Goal: Navigation & Orientation: Understand site structure

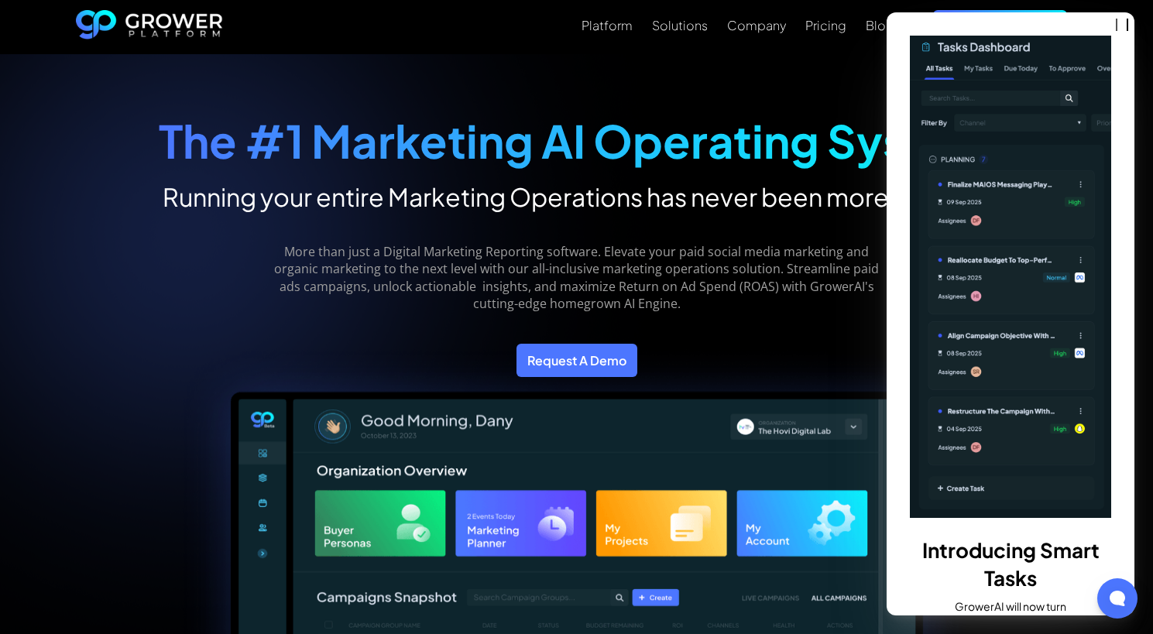
click at [428, 225] on div "More than just a Digital Marketing Reporting software. Elevate your paid social…" at bounding box center [577, 266] width 622 height 108
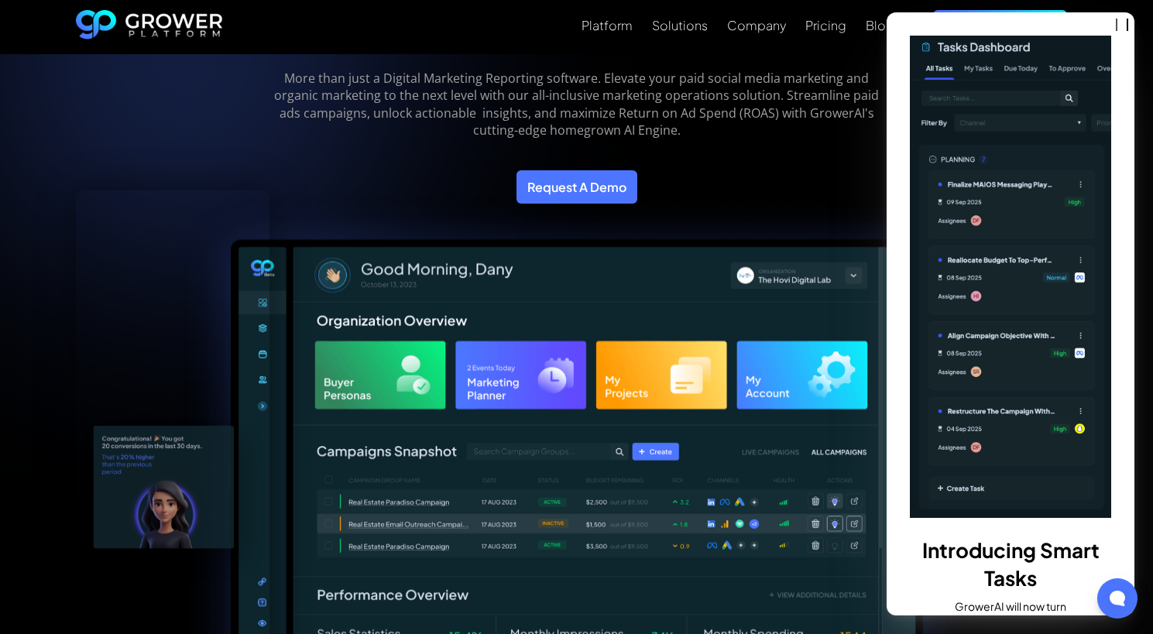
scroll to position [173, 0]
click at [828, 114] on p "More than just a Digital Marketing Reporting software. Elevate your paid social…" at bounding box center [577, 105] width 622 height 70
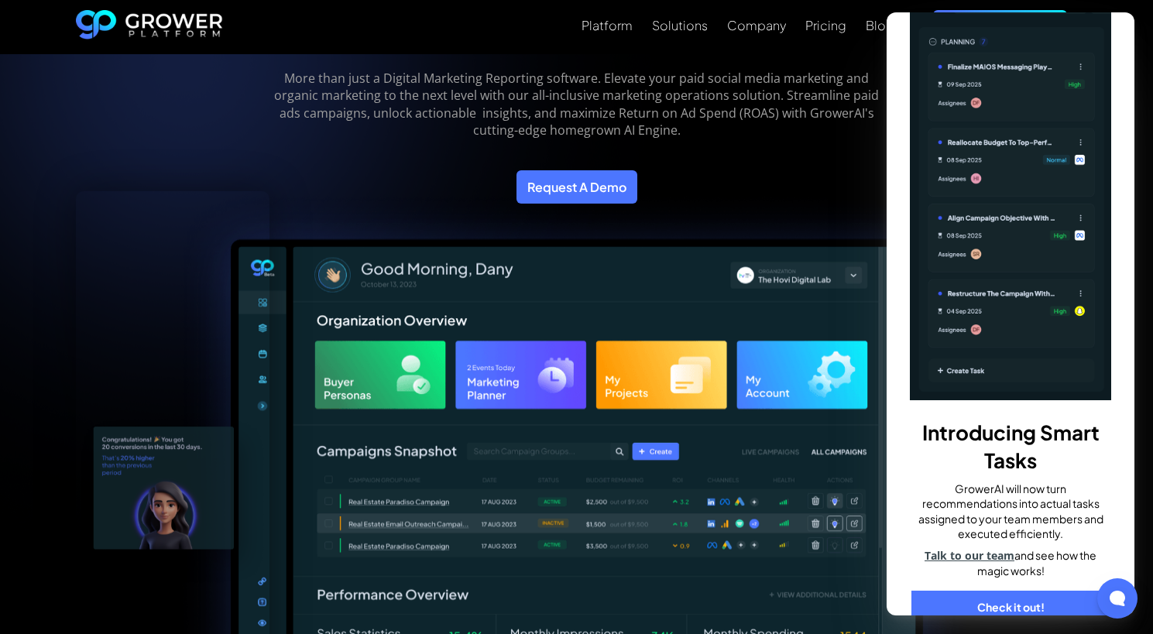
scroll to position [122, 0]
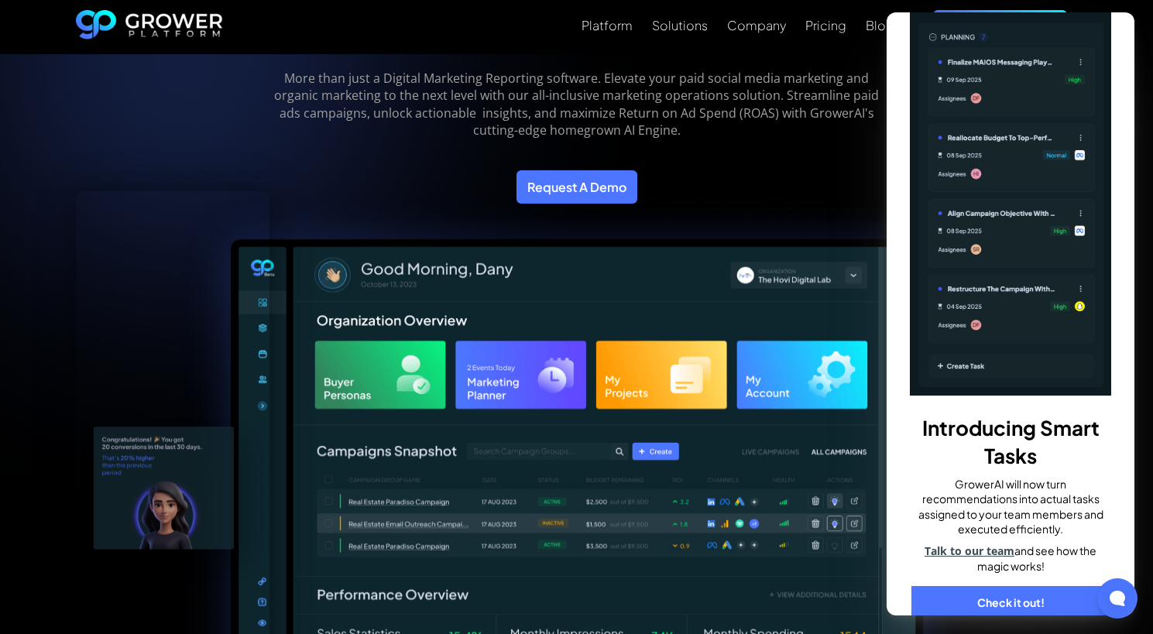
click at [830, 269] on img at bounding box center [576, 477] width 801 height 574
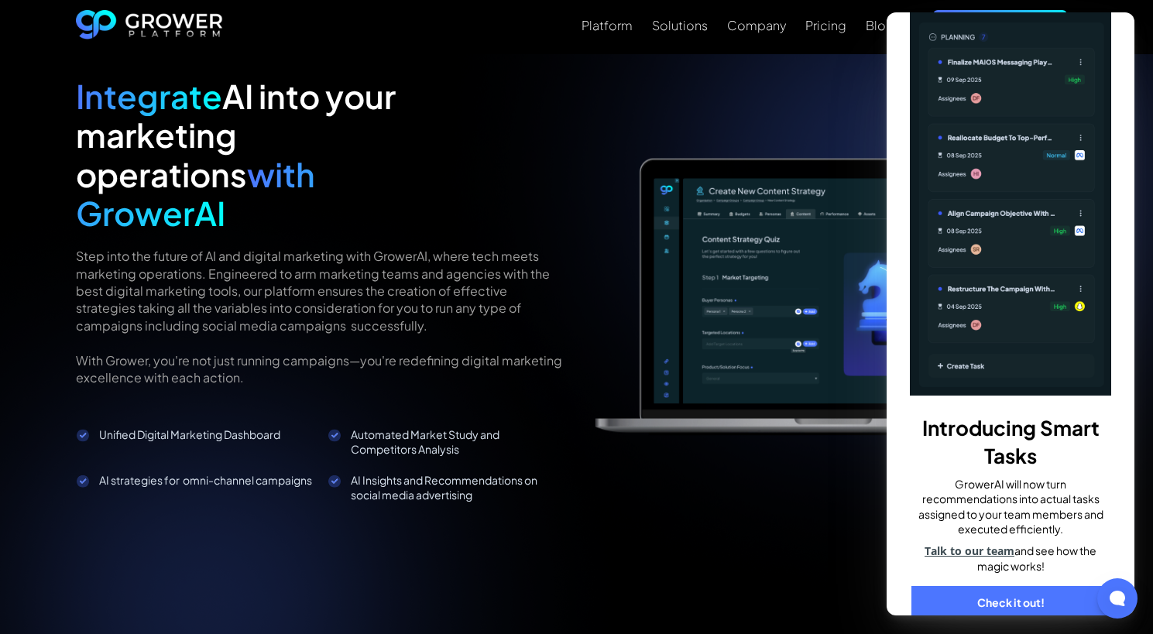
scroll to position [1516, 0]
click at [674, 22] on div "Solutions" at bounding box center [680, 25] width 56 height 15
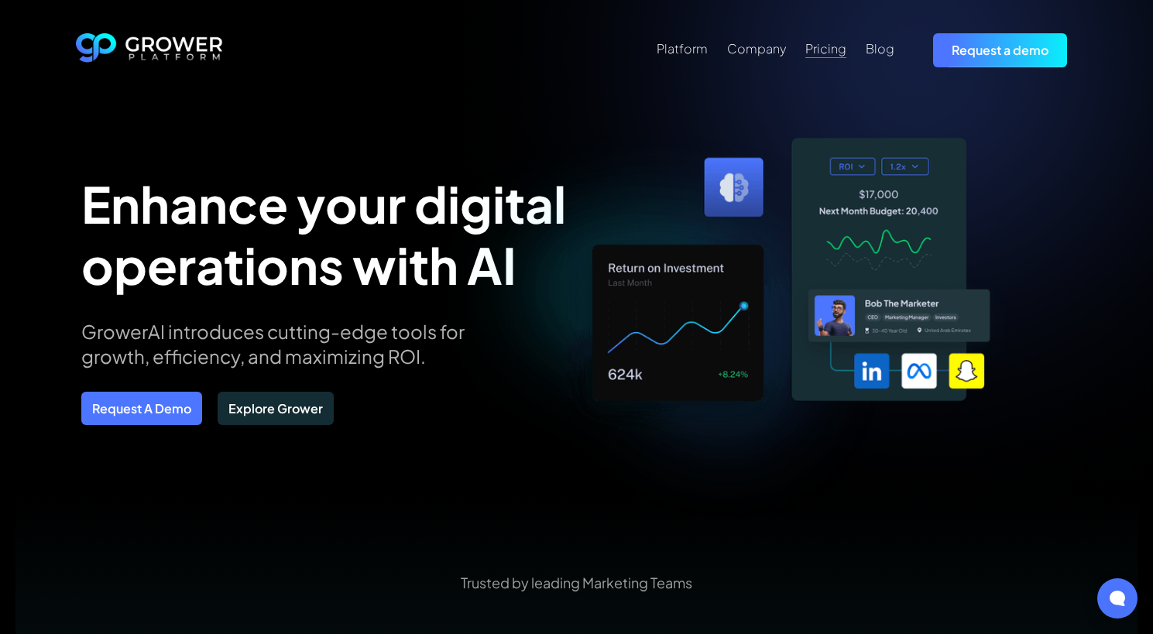
click at [817, 50] on div "Pricing" at bounding box center [825, 48] width 41 height 15
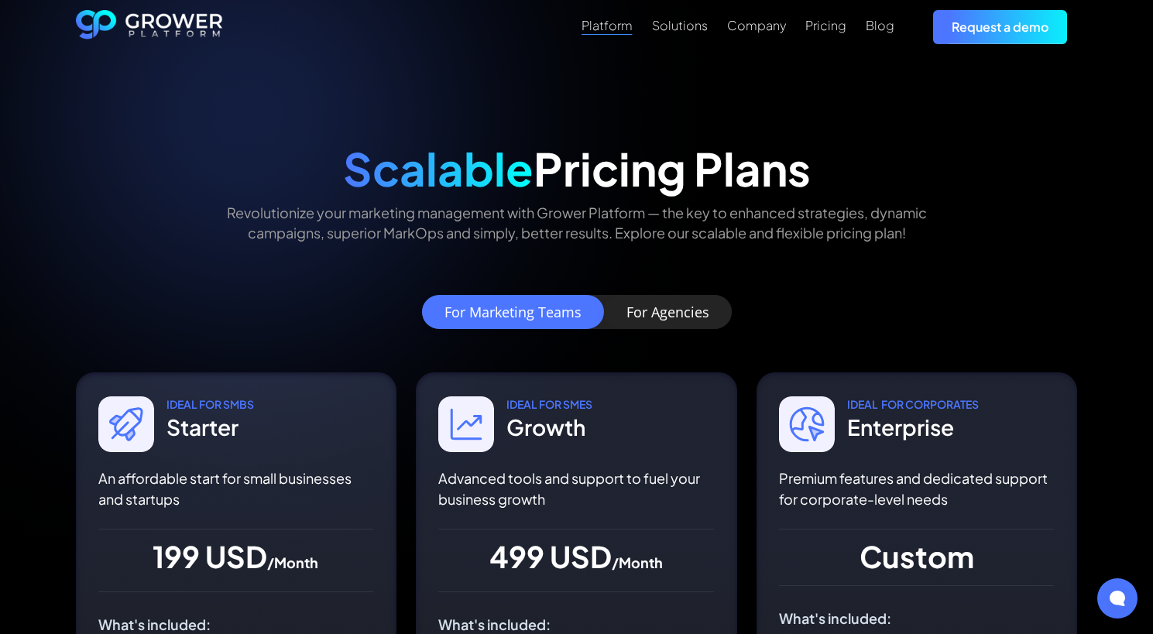
click at [615, 31] on div "Platform" at bounding box center [606, 25] width 51 height 15
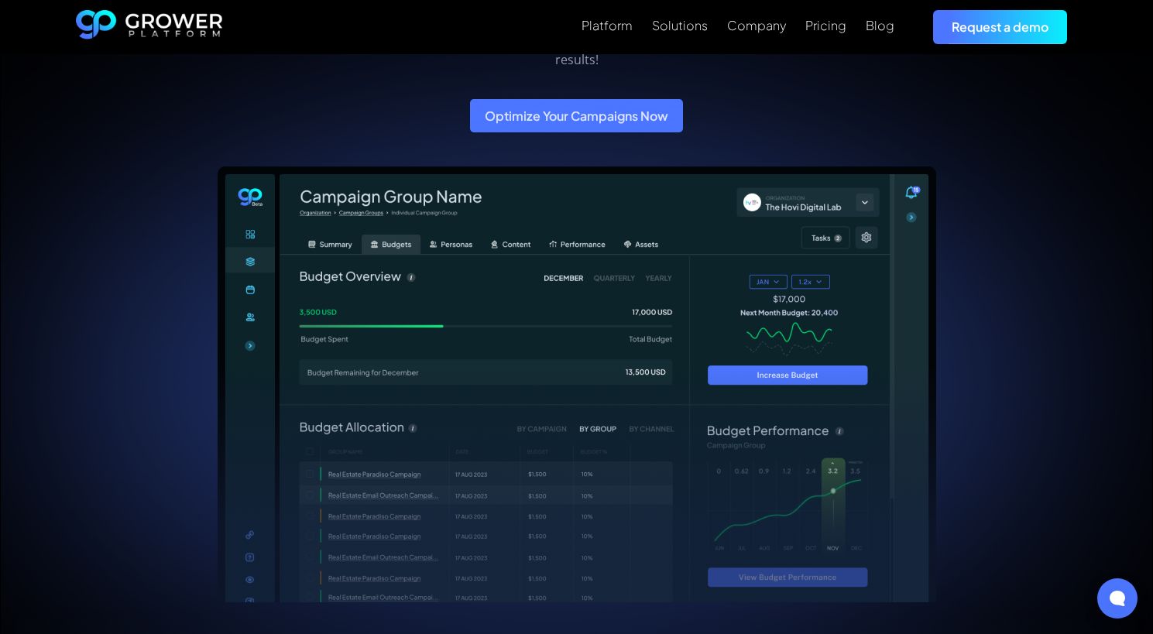
scroll to position [194, 0]
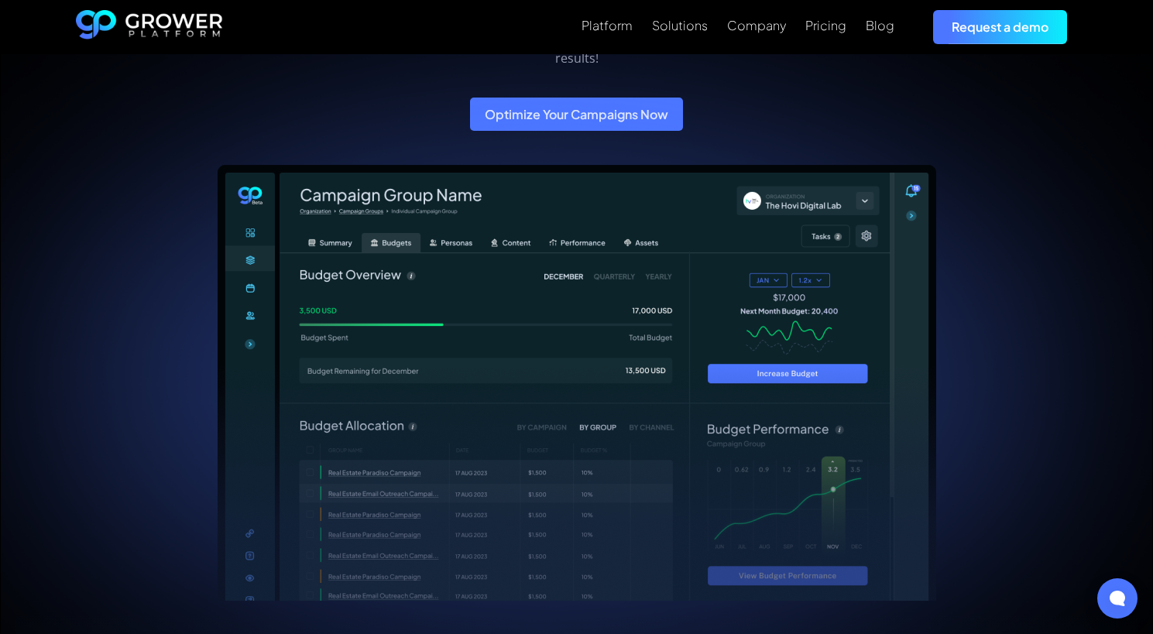
click at [454, 242] on div "Streamline Your Marketing All In One Platform Our AI-driven tools and analytics…" at bounding box center [576, 246] width 719 height 709
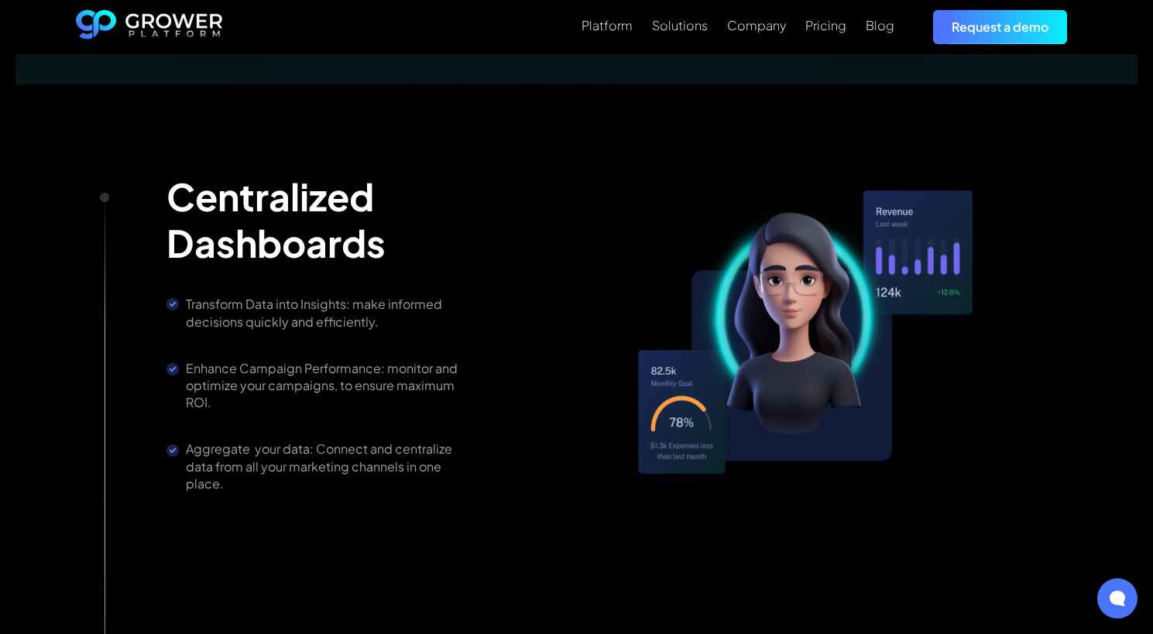
scroll to position [1001, 0]
